Goal: Task Accomplishment & Management: Use online tool/utility

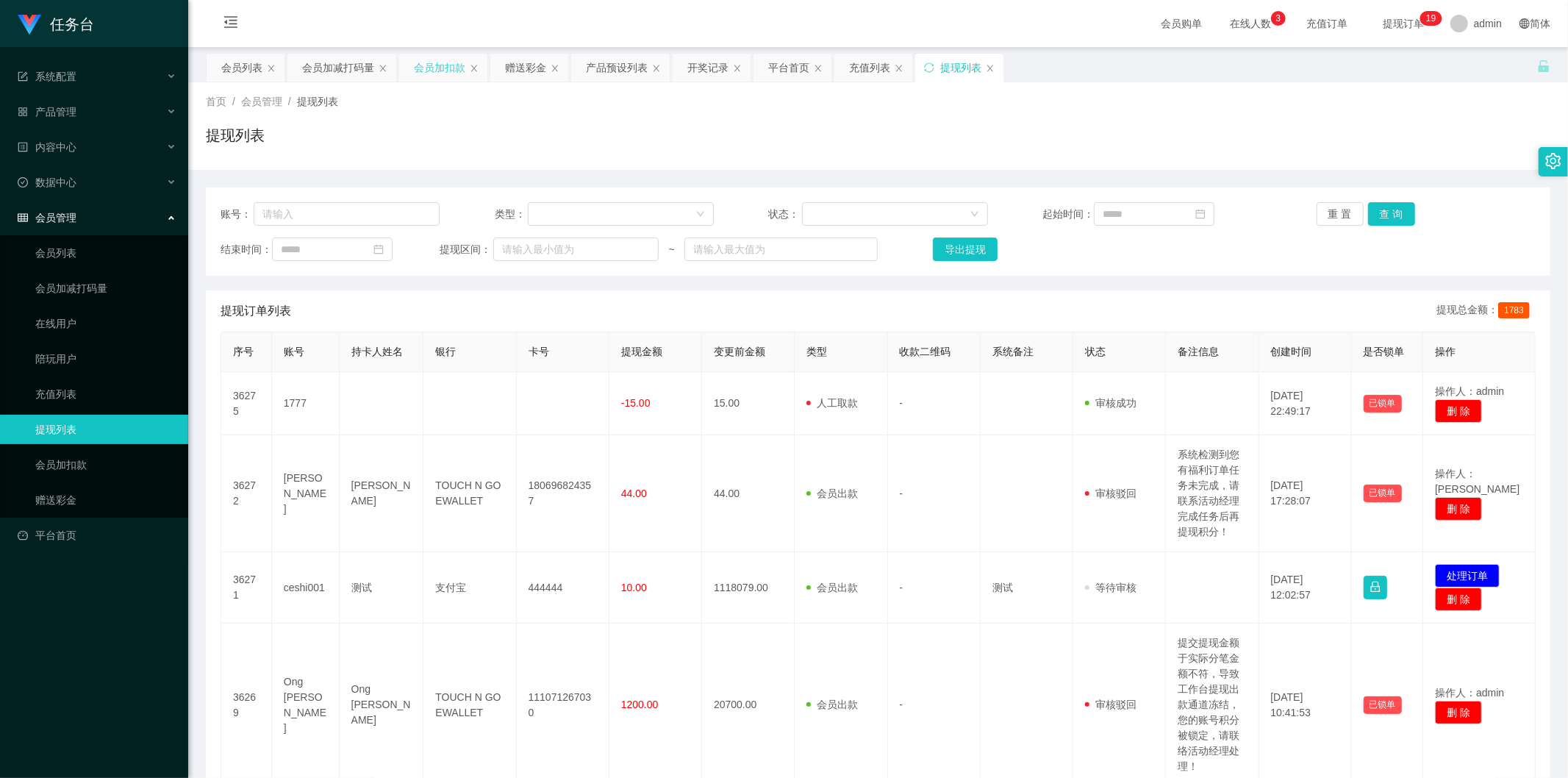
click at [445, 66] on div "会员加扣款" at bounding box center [439, 67] width 52 height 28
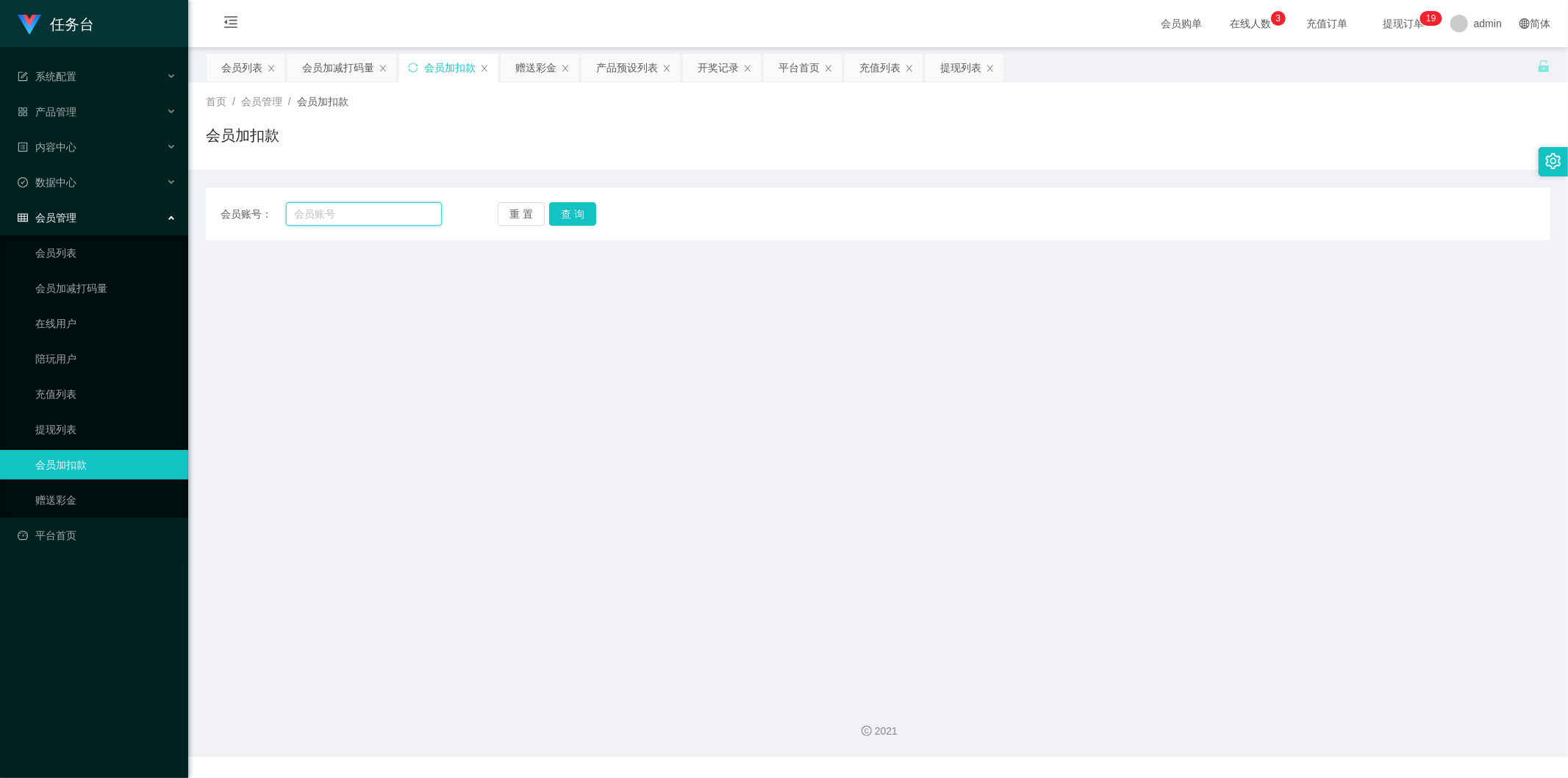
click at [340, 215] on input "text" at bounding box center [365, 214] width 156 height 24
paste input "Lchangyn2218"
type input "Lchangyn2218"
click at [563, 211] on button "查 询" at bounding box center [572, 214] width 47 height 24
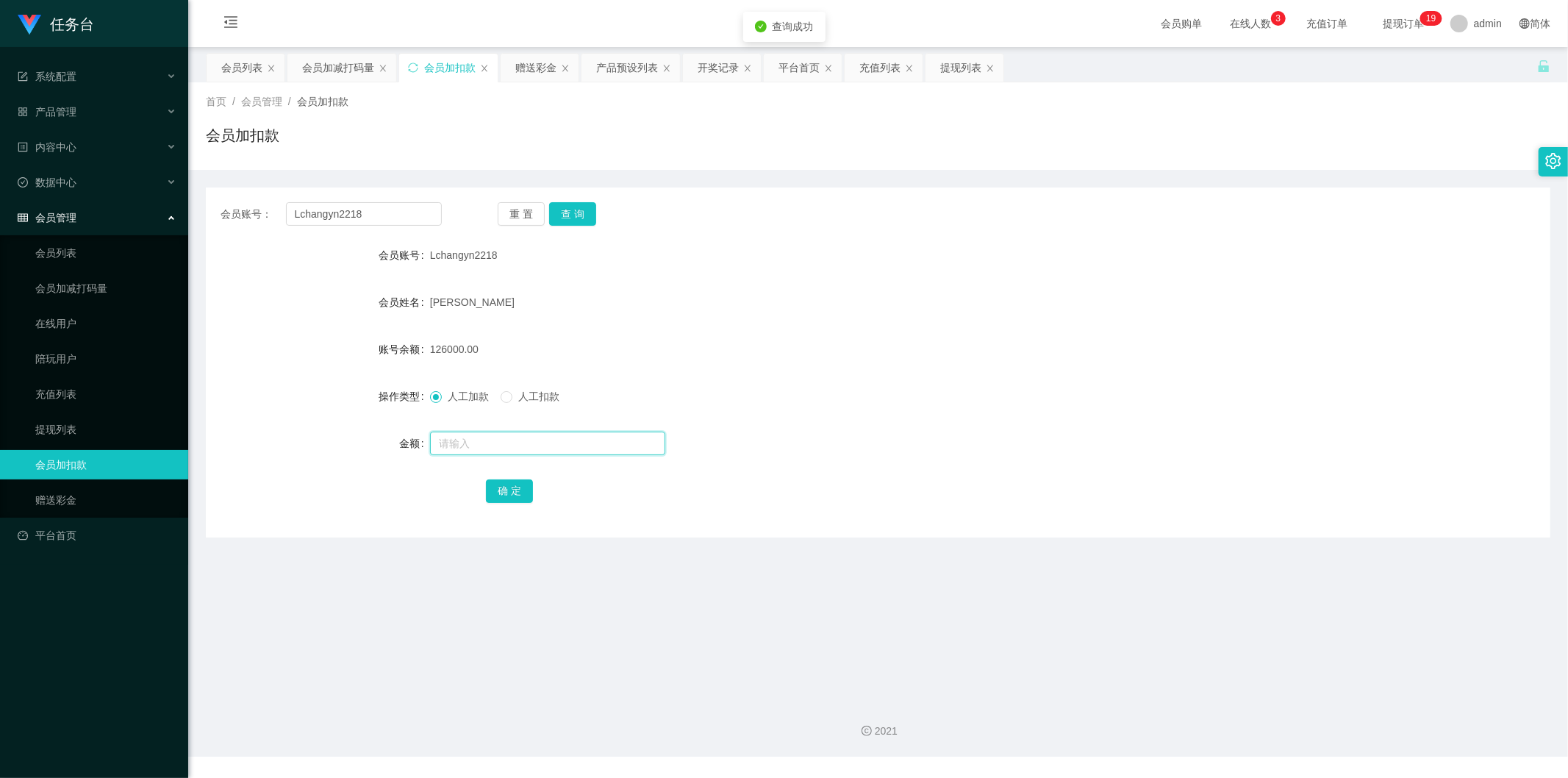
click at [524, 433] on input "text" at bounding box center [547, 444] width 235 height 24
type input "500"
click at [501, 484] on button "确 定" at bounding box center [509, 491] width 47 height 24
